Goal: Check status: Check status

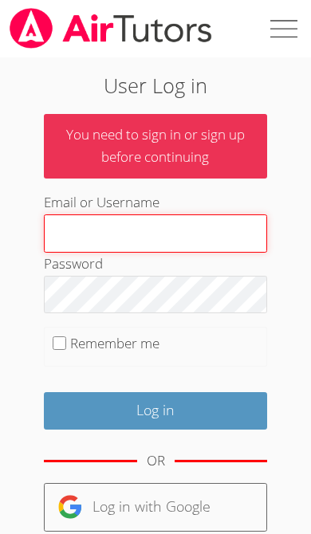
type input "[EMAIL_ADDRESS][DOMAIN_NAME]"
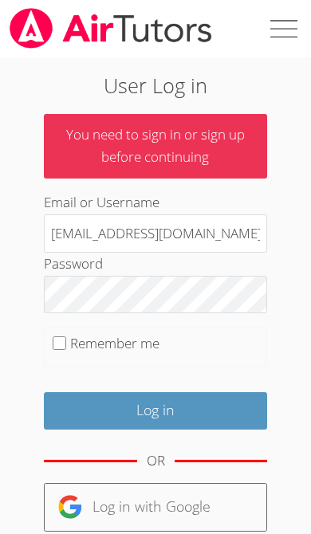
click at [155, 406] on input "Log in" at bounding box center [156, 410] width 224 height 37
type input "[EMAIL_ADDRESS][DOMAIN_NAME]"
click at [155, 406] on input "Log in" at bounding box center [156, 410] width 224 height 37
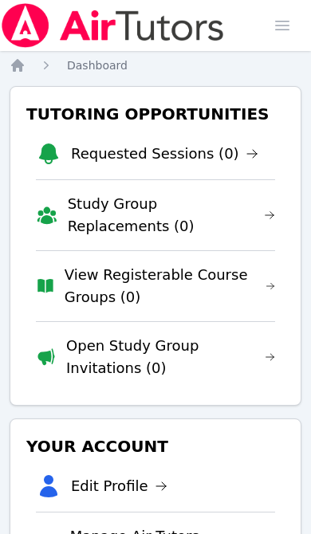
click at [25, 28] on img at bounding box center [112, 25] width 225 height 45
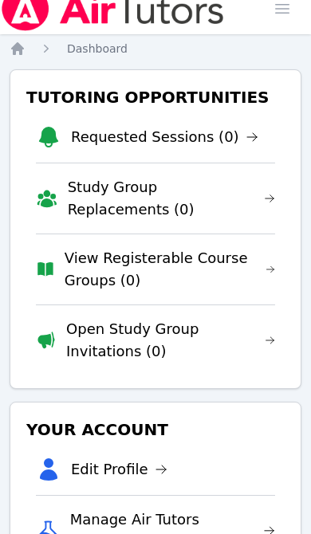
scroll to position [6, 0]
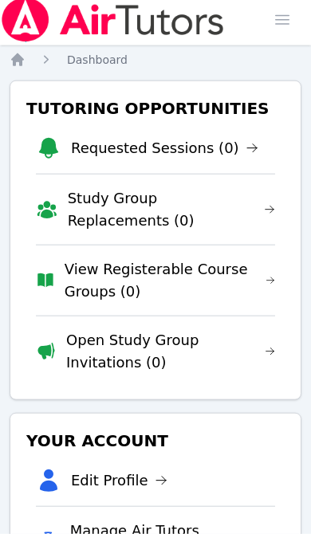
click at [122, 147] on link "Requested Sessions (0)" at bounding box center [164, 148] width 187 height 22
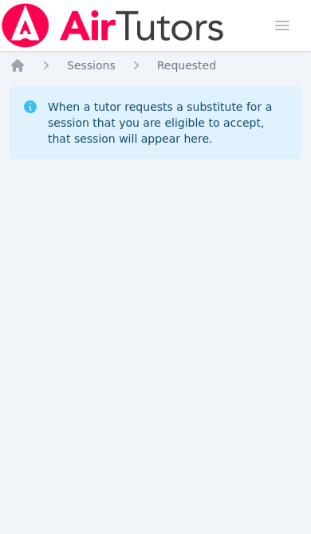
click at [11, 72] on icon "Breadcrumb" at bounding box center [18, 65] width 16 height 16
